Goal: Information Seeking & Learning: Compare options

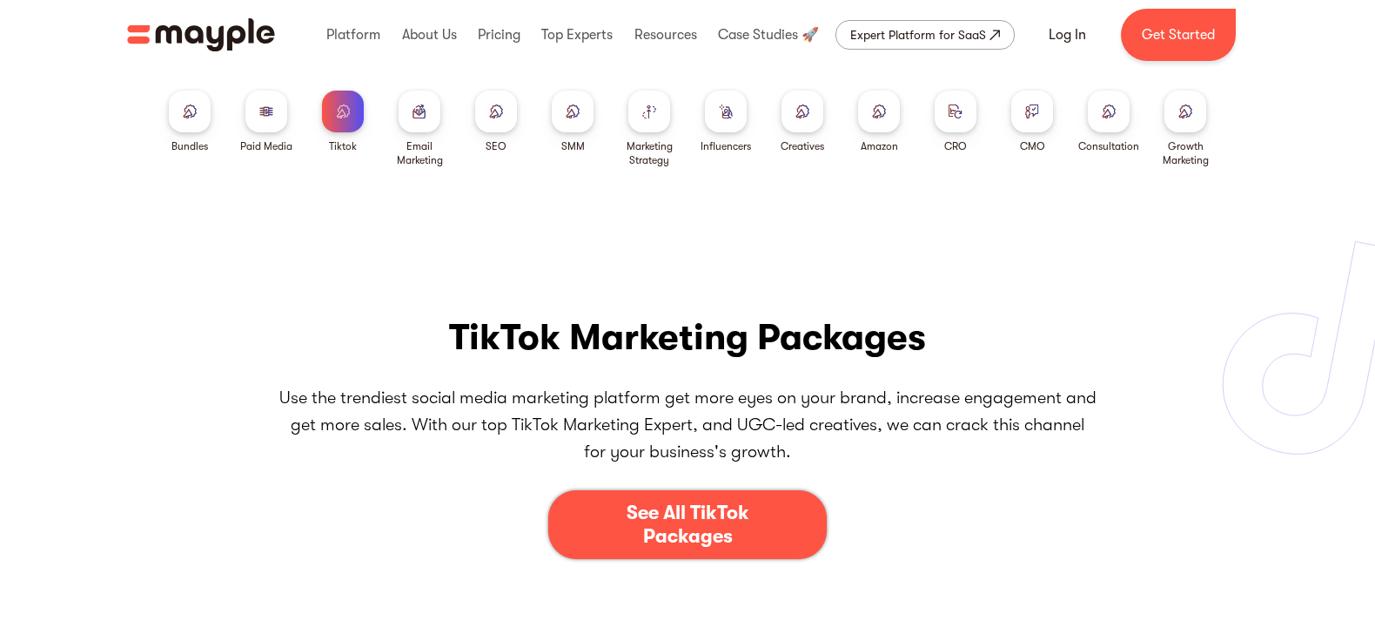
click at [298, 186] on div "TikTok Bundles Paid Media Packages TikTok Email Marketing SEO SMM Marketing Str…" at bounding box center [687, 145] width 1375 height 150
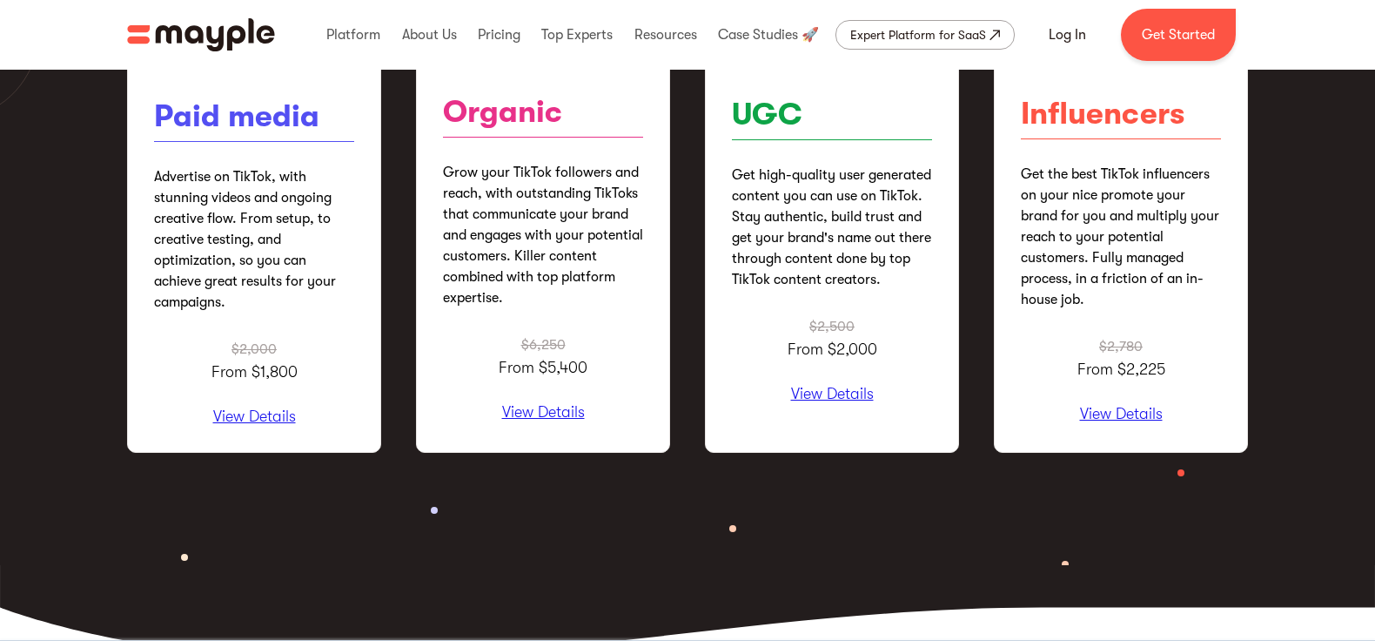
scroll to position [2402, 0]
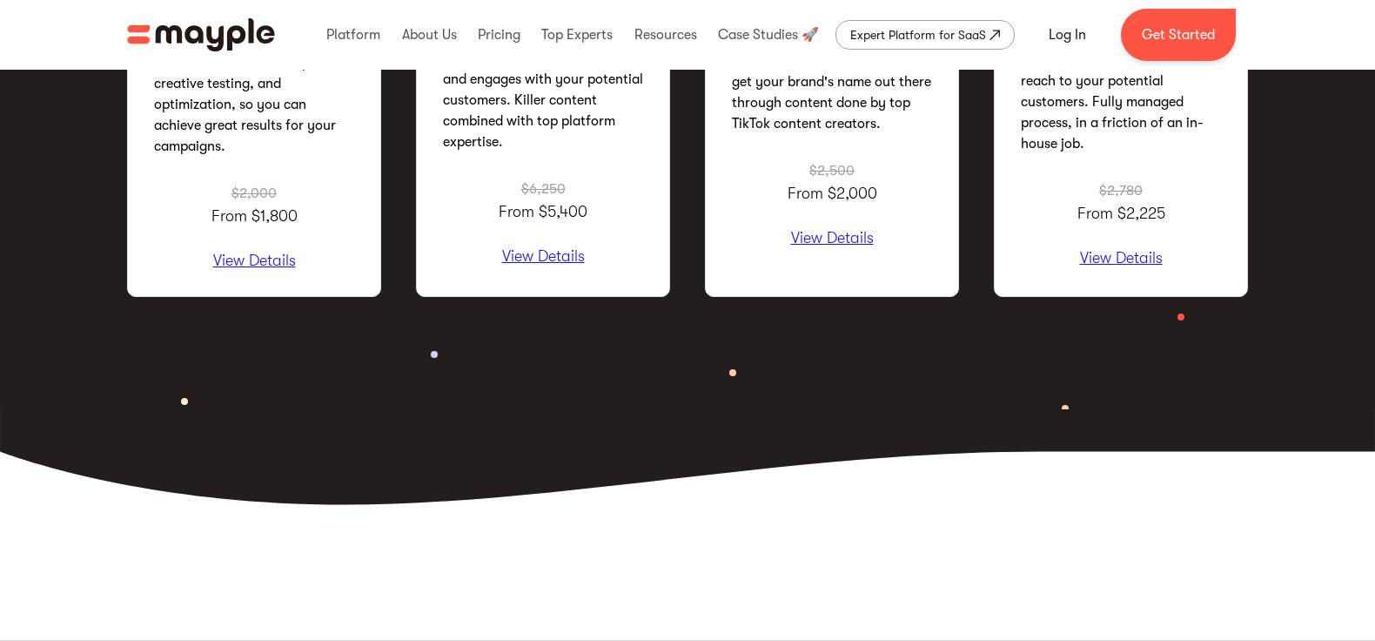
click at [1098, 254] on p "View Details" at bounding box center [1121, 258] width 200 height 17
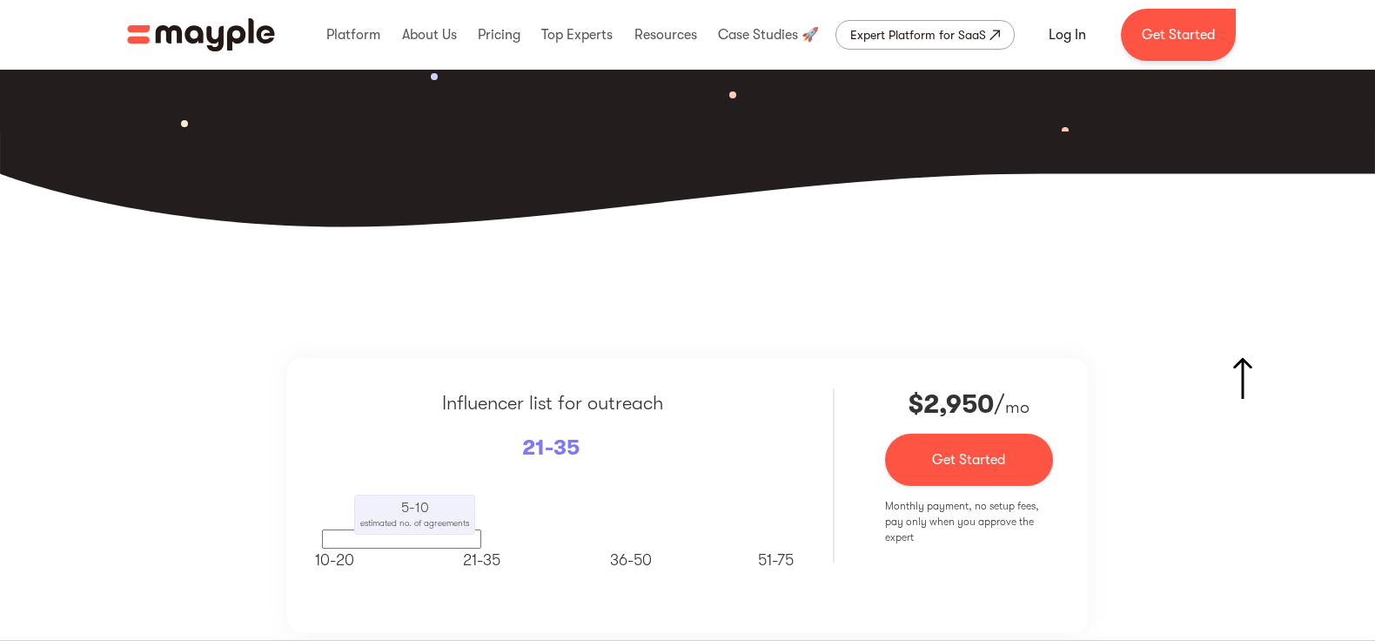
scroll to position [2907, 0]
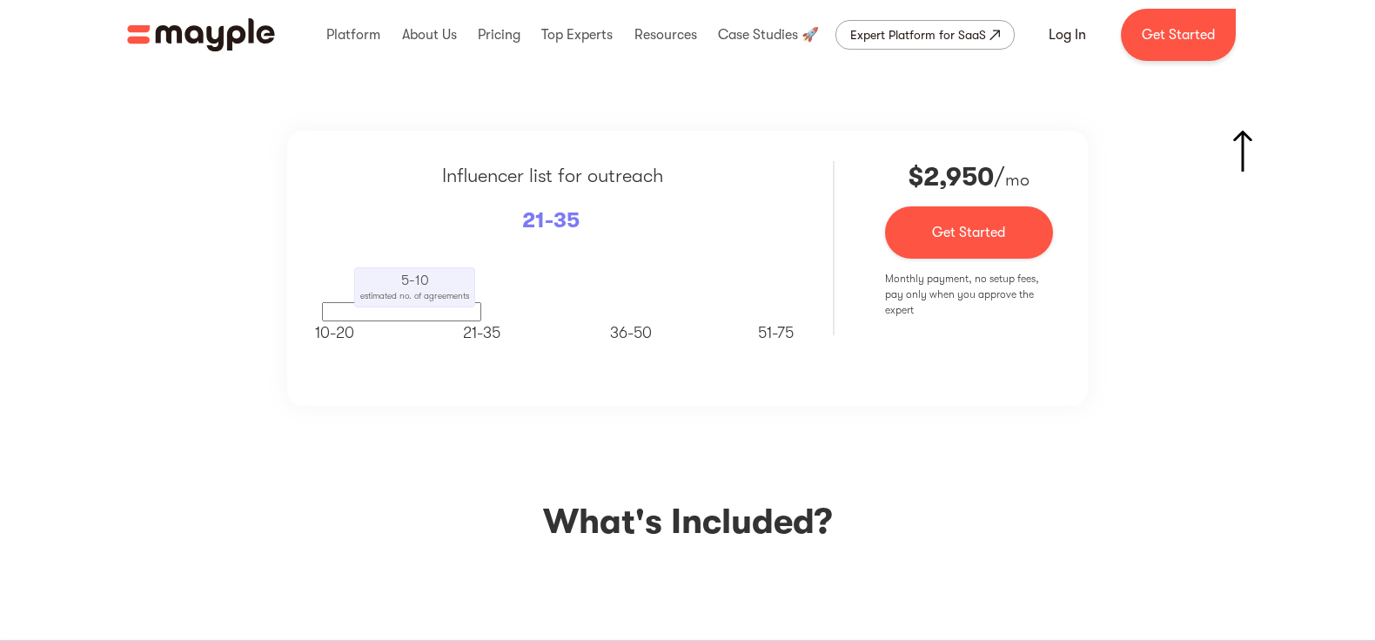
click at [487, 339] on span "21-35" at bounding box center [481, 332] width 37 height 17
click at [649, 331] on span "36-50" at bounding box center [631, 332] width 42 height 17
click at [567, 220] on p "21-35" at bounding box center [550, 220] width 57 height 33
click at [910, 235] on link "Get Started" at bounding box center [969, 232] width 168 height 52
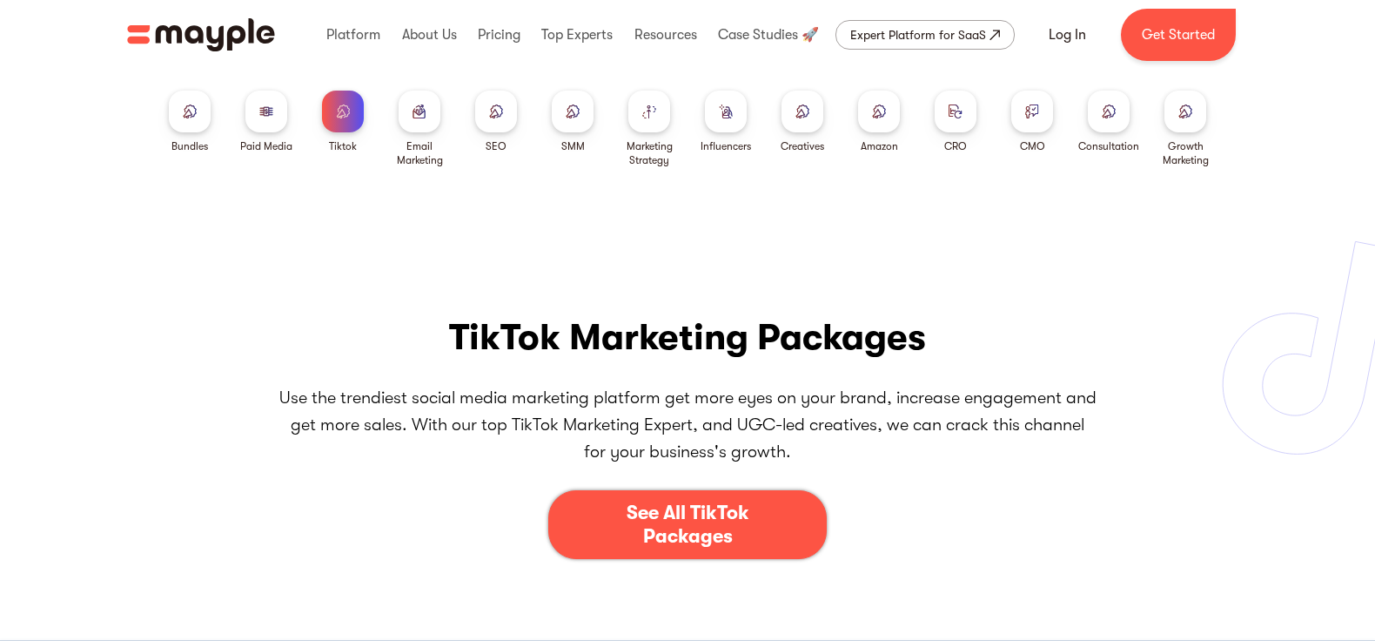
click at [736, 117] on div at bounding box center [726, 112] width 42 height 42
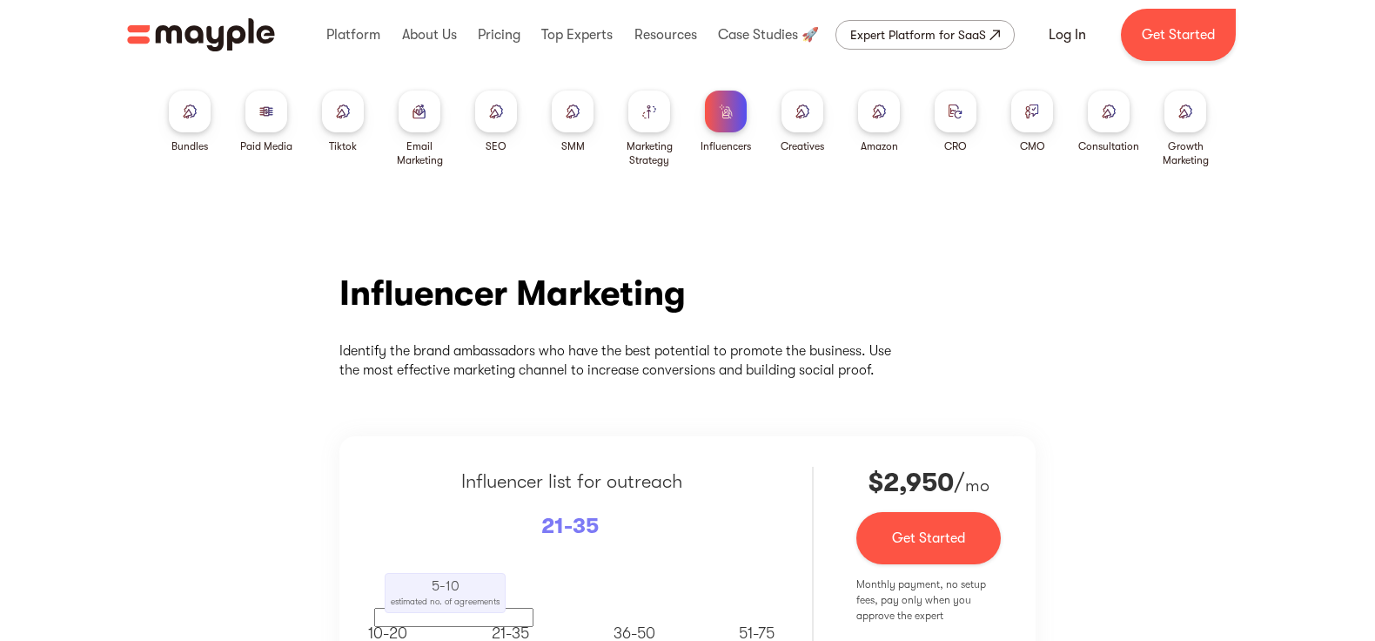
click at [904, 257] on div "Influencer Marketing Identify the brand ambassadors who have the best potential…" at bounding box center [687, 496] width 1375 height 554
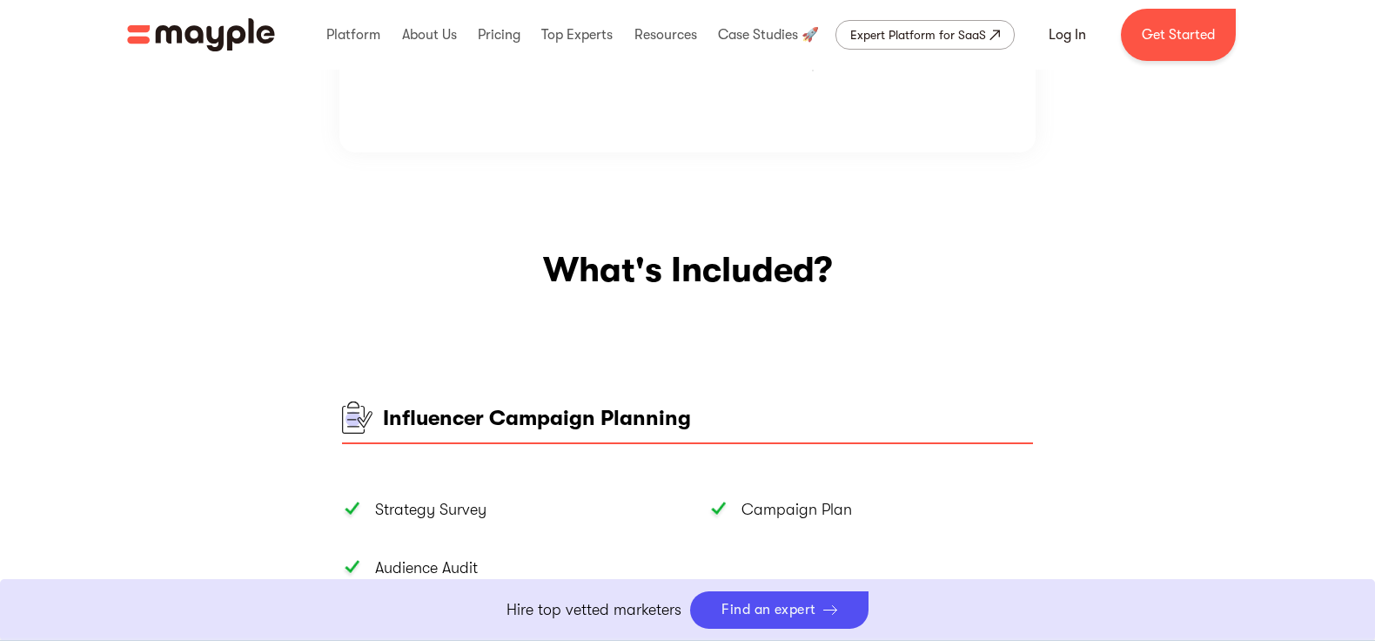
scroll to position [9, 0]
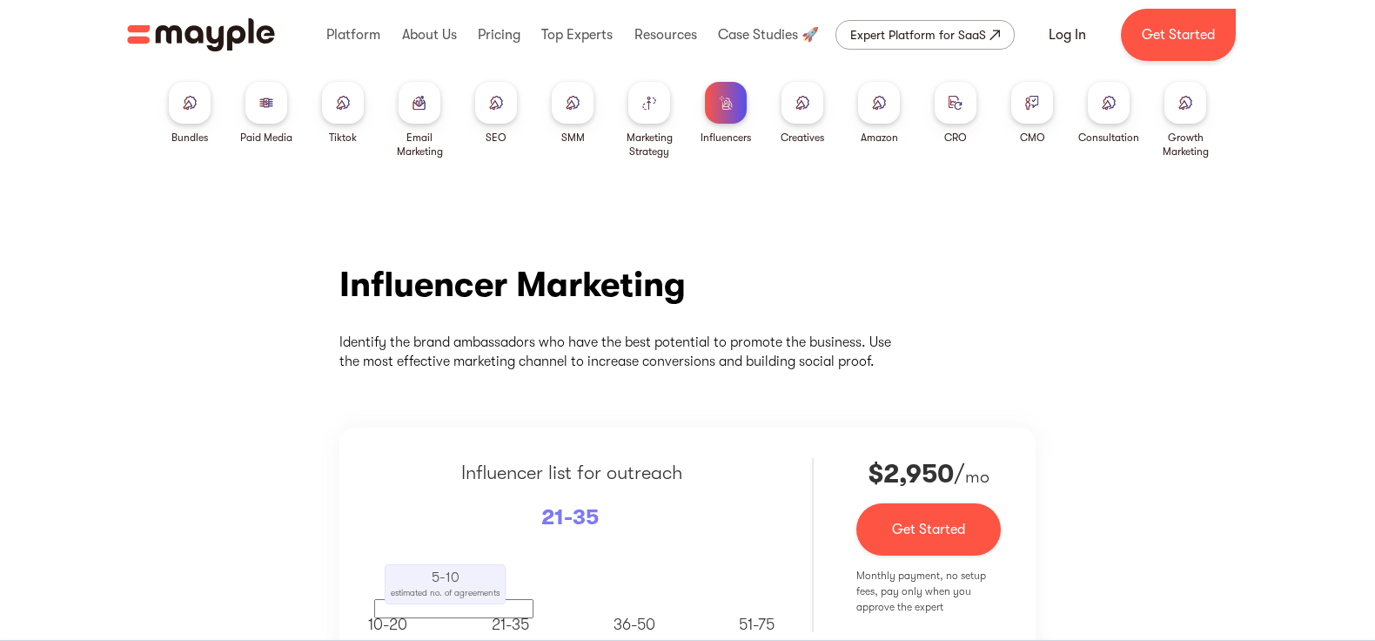
click at [1106, 118] on div at bounding box center [1109, 103] width 42 height 42
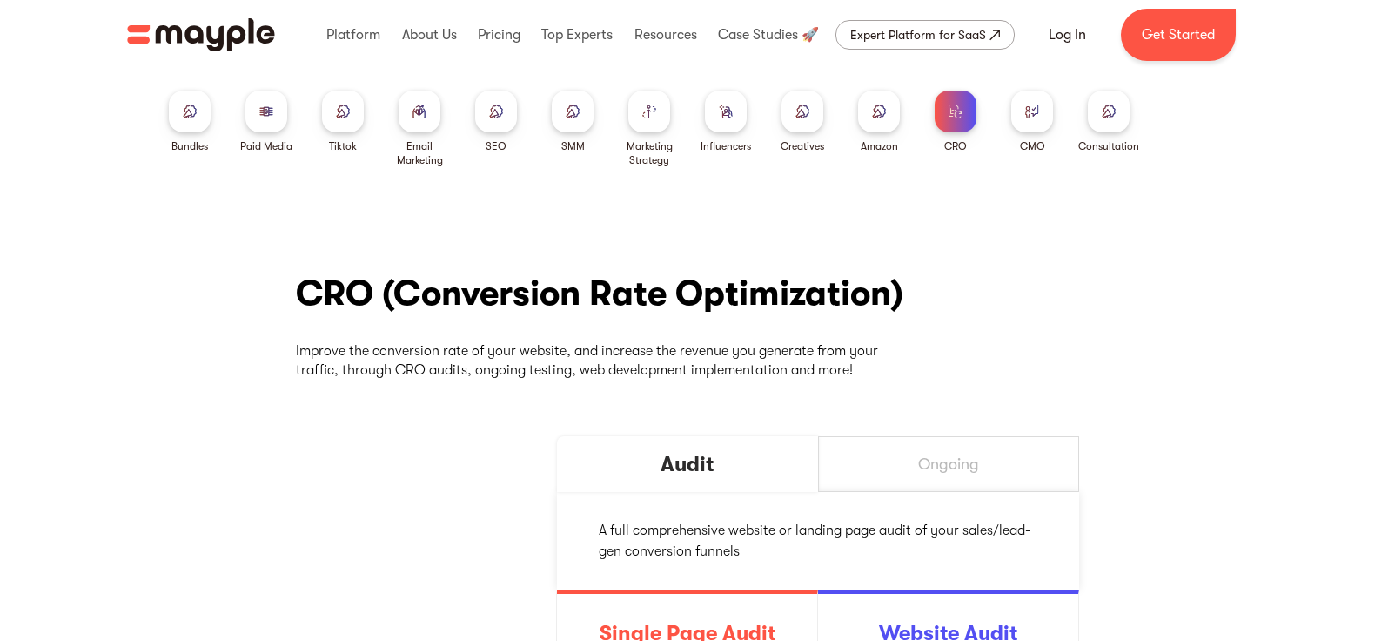
click at [797, 123] on div at bounding box center [803, 112] width 42 height 42
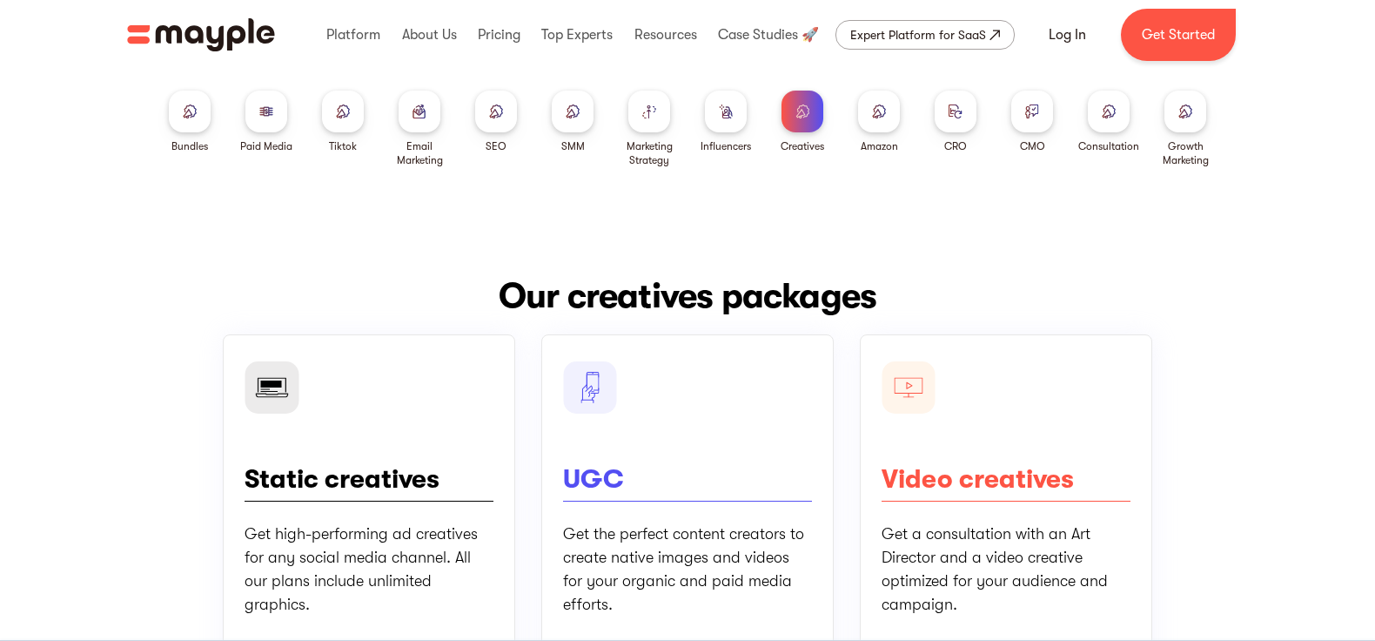
click at [268, 125] on div at bounding box center [266, 112] width 42 height 42
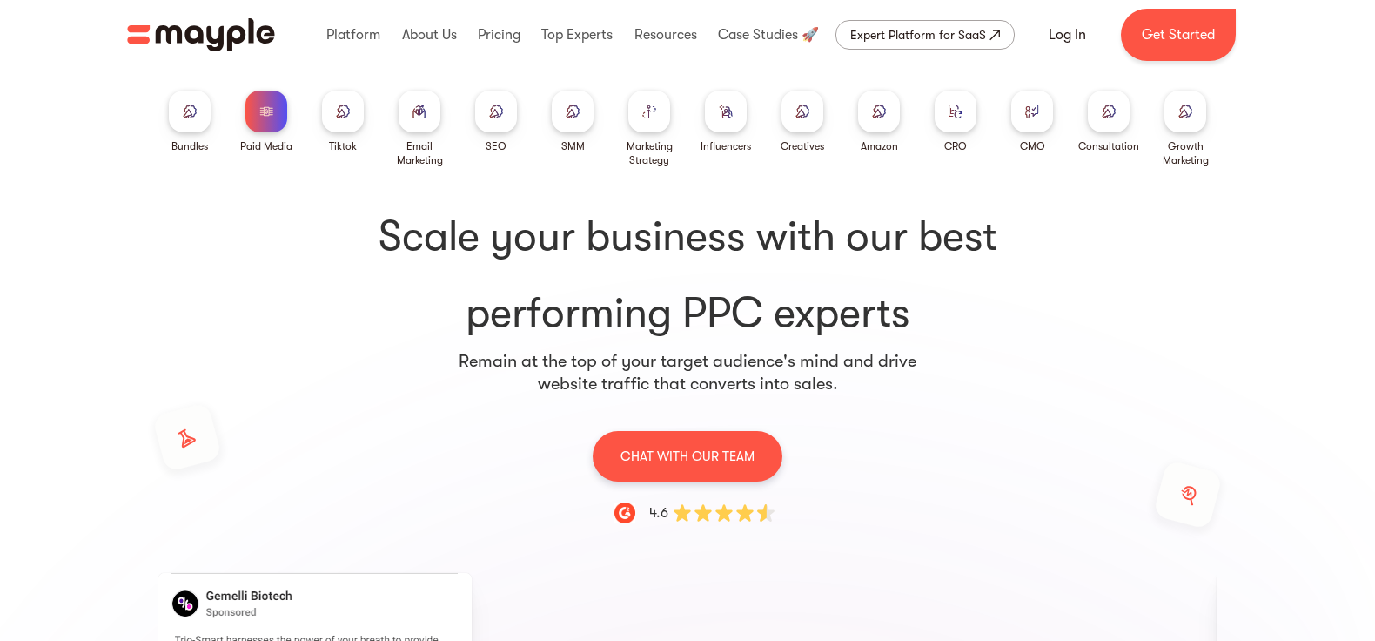
click at [199, 131] on div at bounding box center [190, 112] width 42 height 42
